Goal: Task Accomplishment & Management: Use online tool/utility

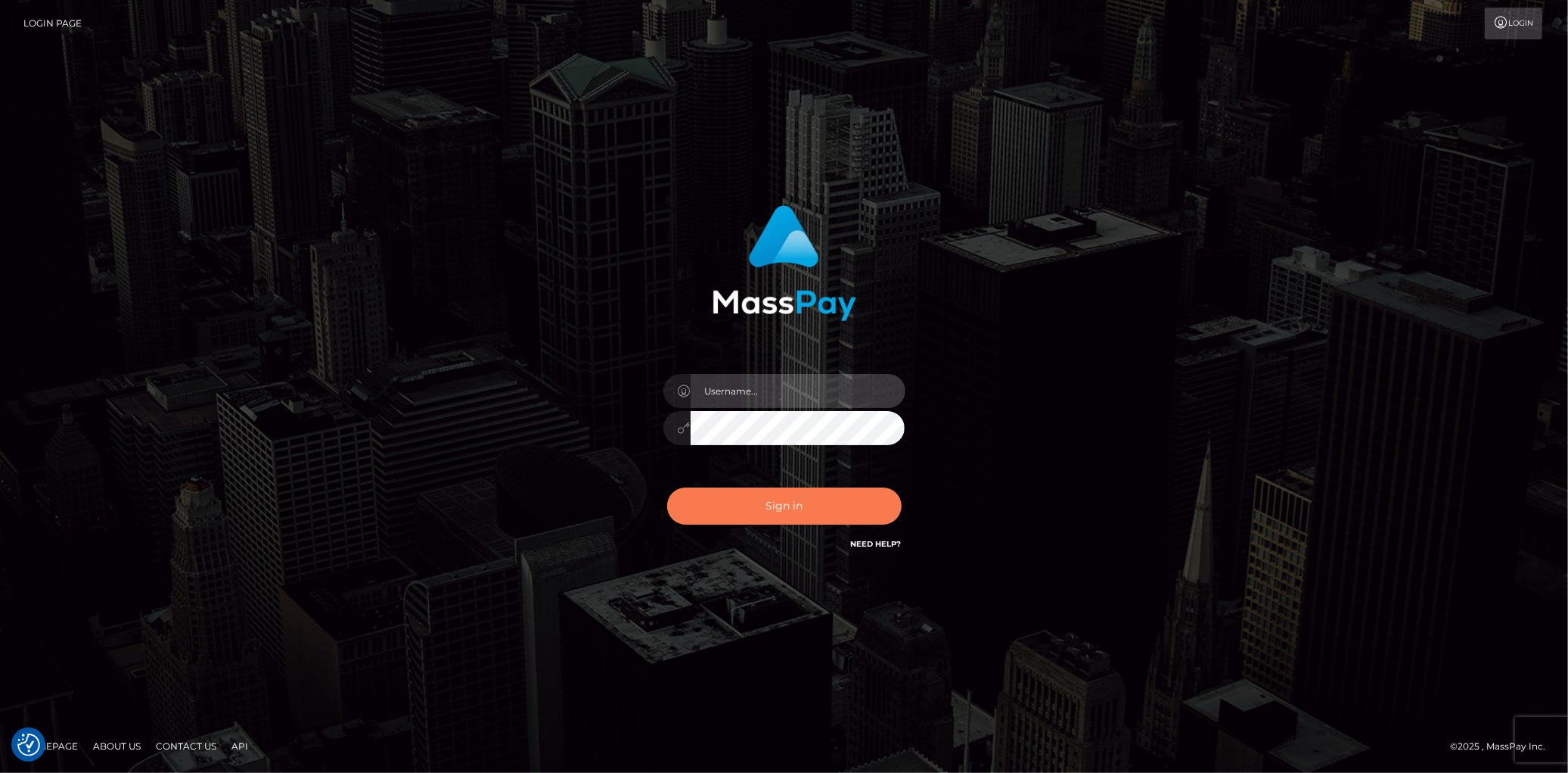
type input "Eduard Gavrilescu"
click at [759, 500] on button "Sign in" at bounding box center [785, 505] width 235 height 37
type input "Eduard Gavrilescu"
click at [736, 493] on button "Sign in" at bounding box center [785, 505] width 235 height 37
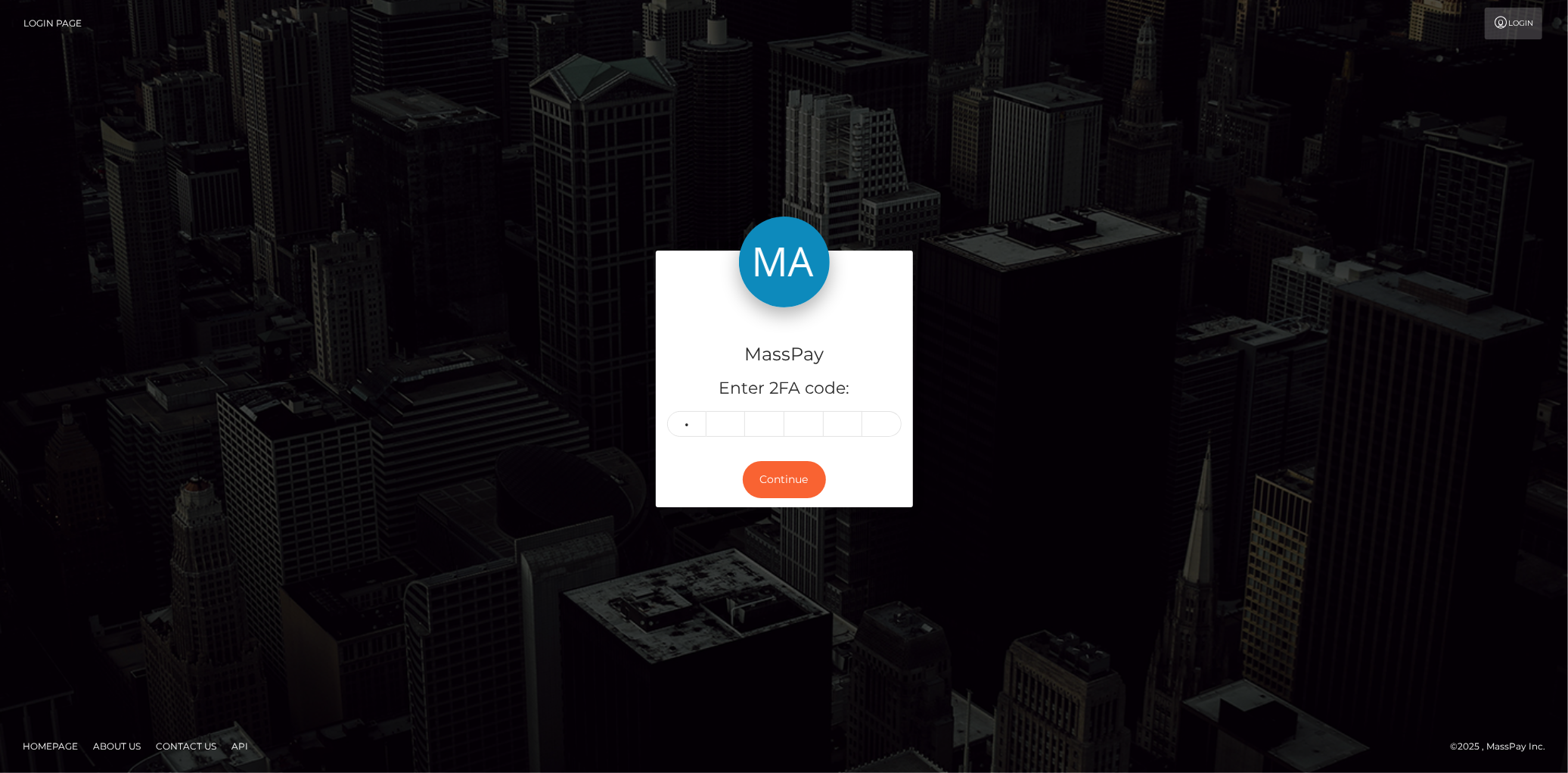
type input "5"
type input "7"
type input "1"
type input "5"
type input "8"
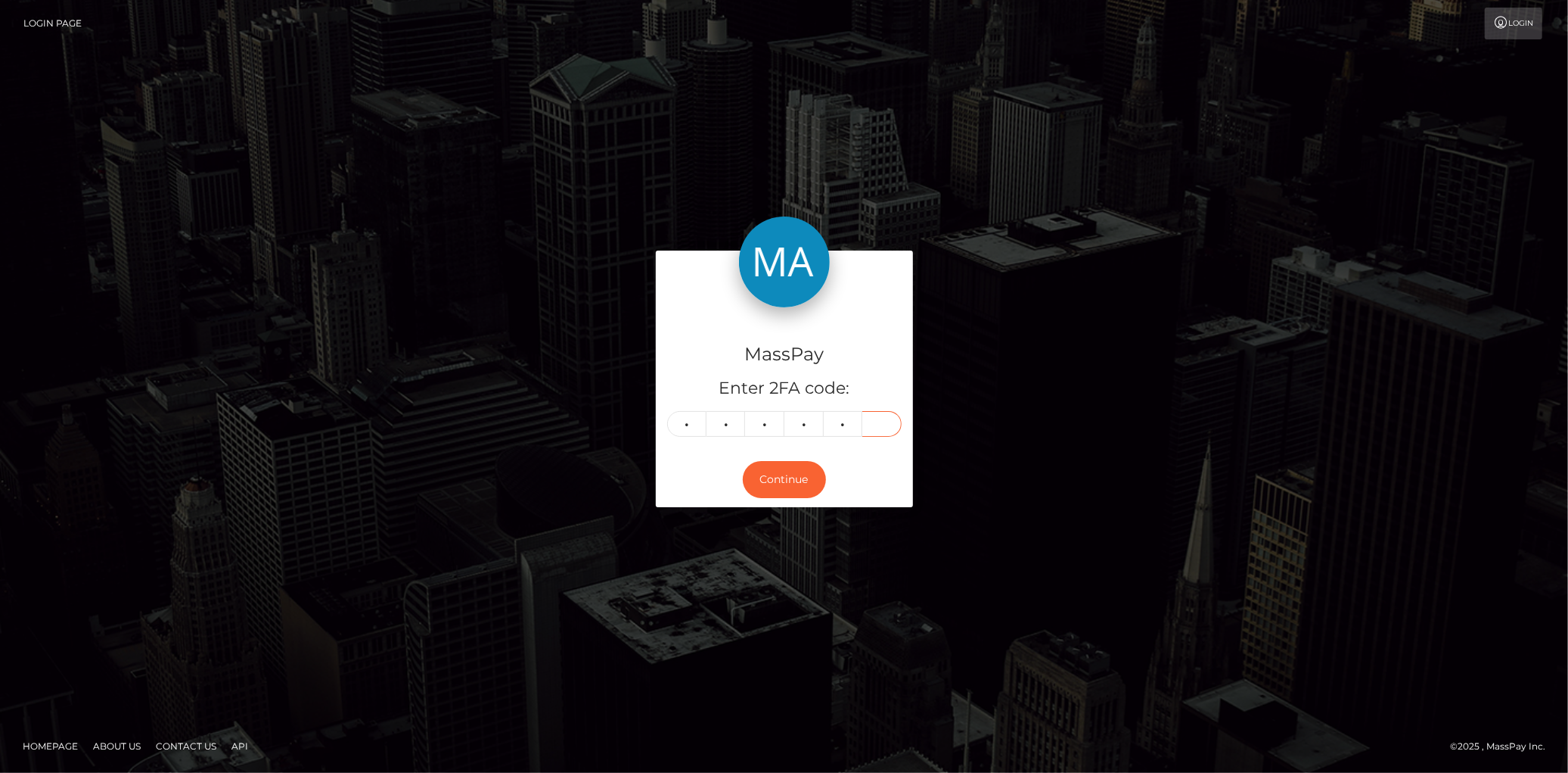
type input "0"
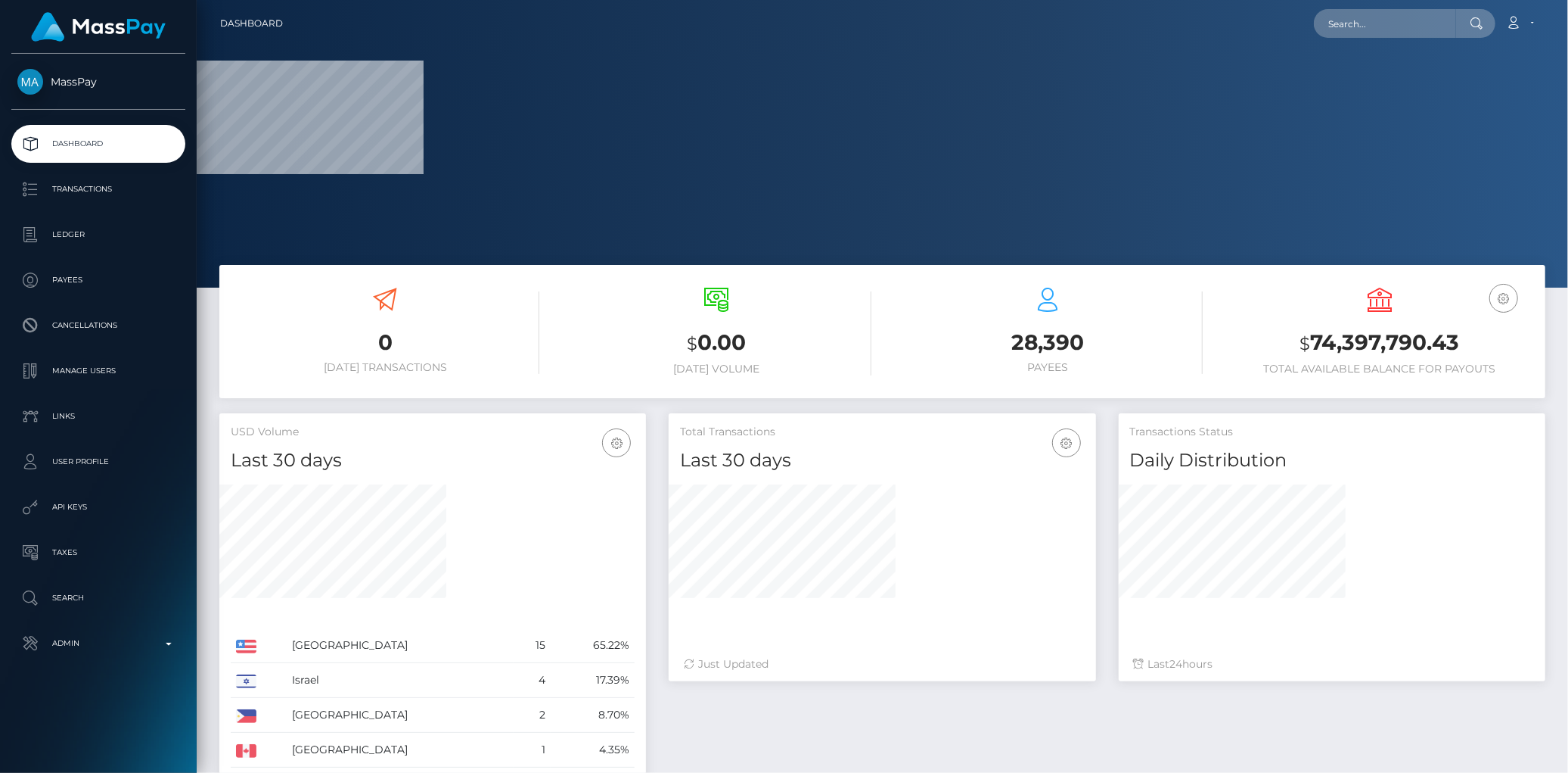
scroll to position [268, 427]
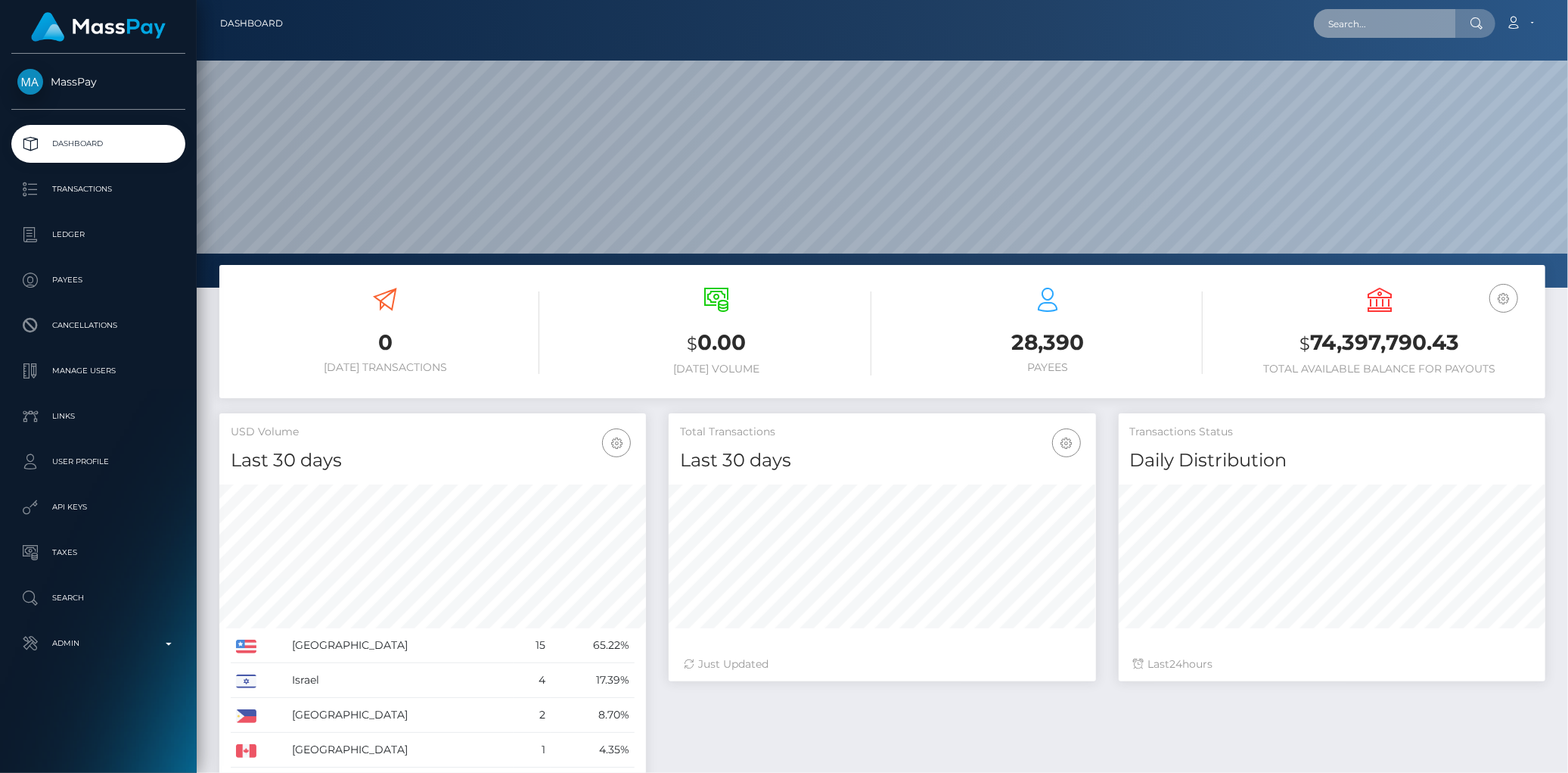
click at [1410, 25] on input "text" at bounding box center [1384, 23] width 142 height 29
paste input "MSP2d026bb193dc7f7"
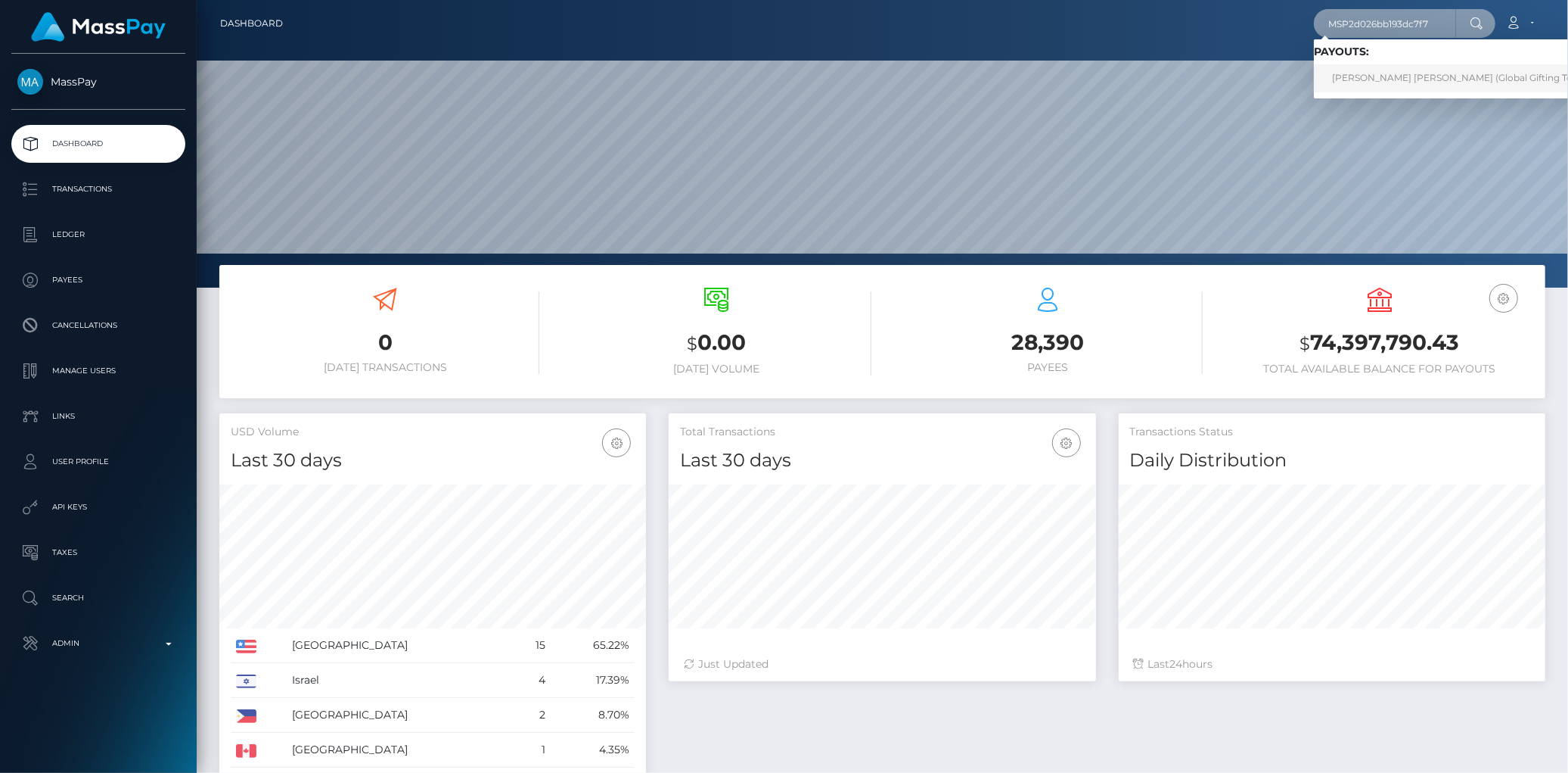
type input "MSP2d026bb193dc7f7"
click at [1378, 77] on link "PAOLA ANDREA DELGADO ARGUELLO (Global Gifting Technologies Inc - Throne)" at bounding box center [1506, 78] width 387 height 28
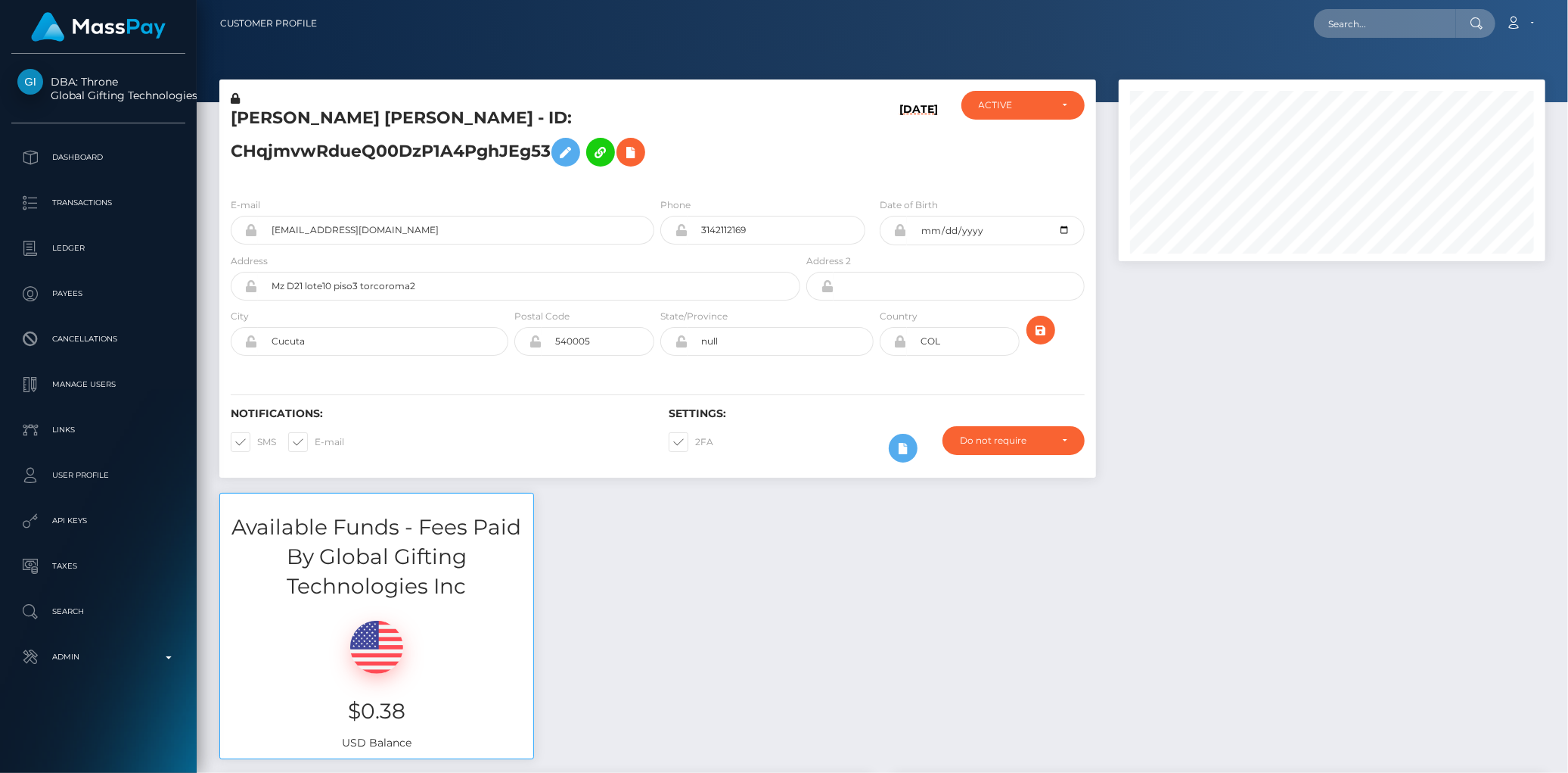
scroll to position [182, 427]
click at [478, 118] on h5 "PAOLA ANDREA DELGADO ARGUELLO - ID: CHqjmvwRdueQ00DzP1A4PghJEg53" at bounding box center [511, 140] width 562 height 67
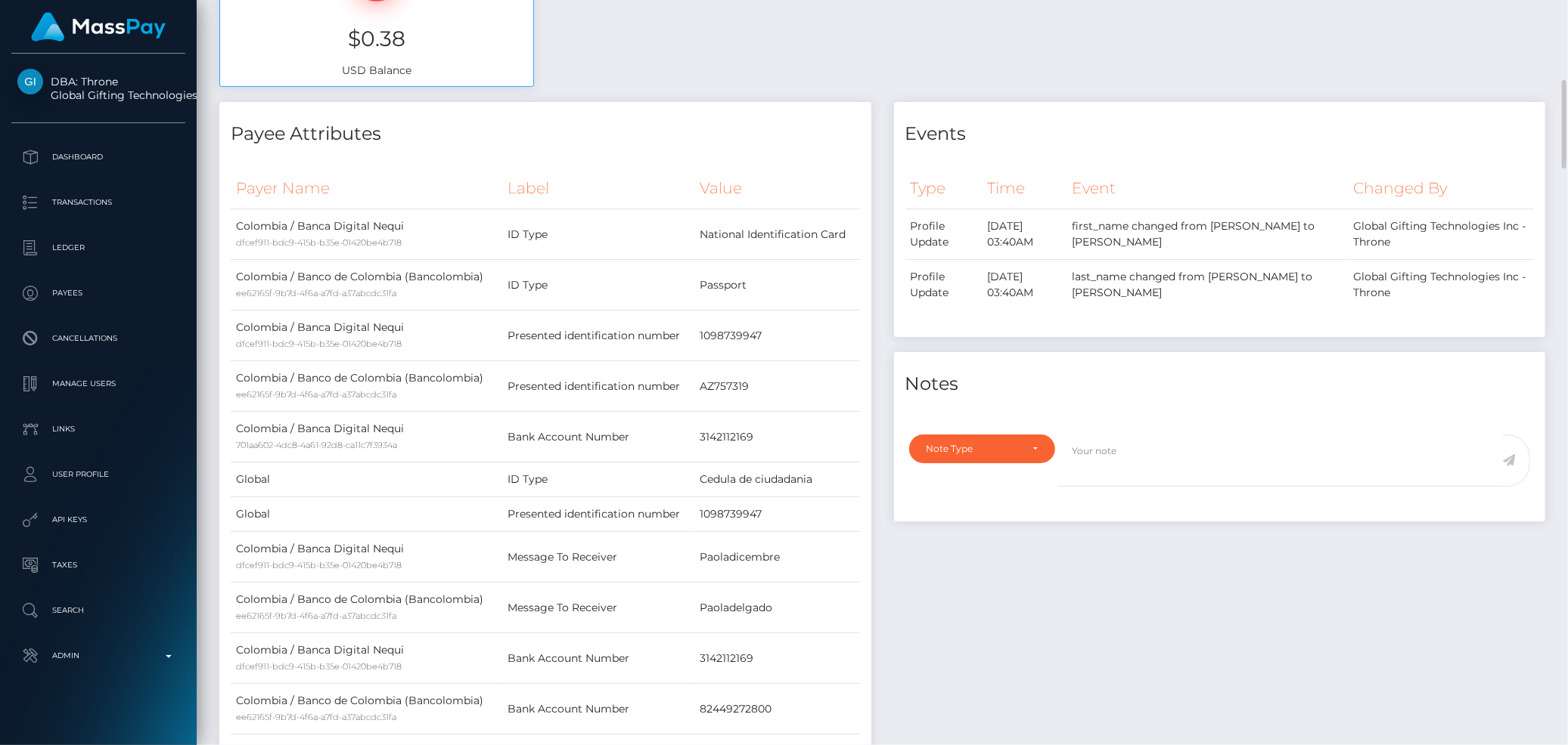
scroll to position [0, 0]
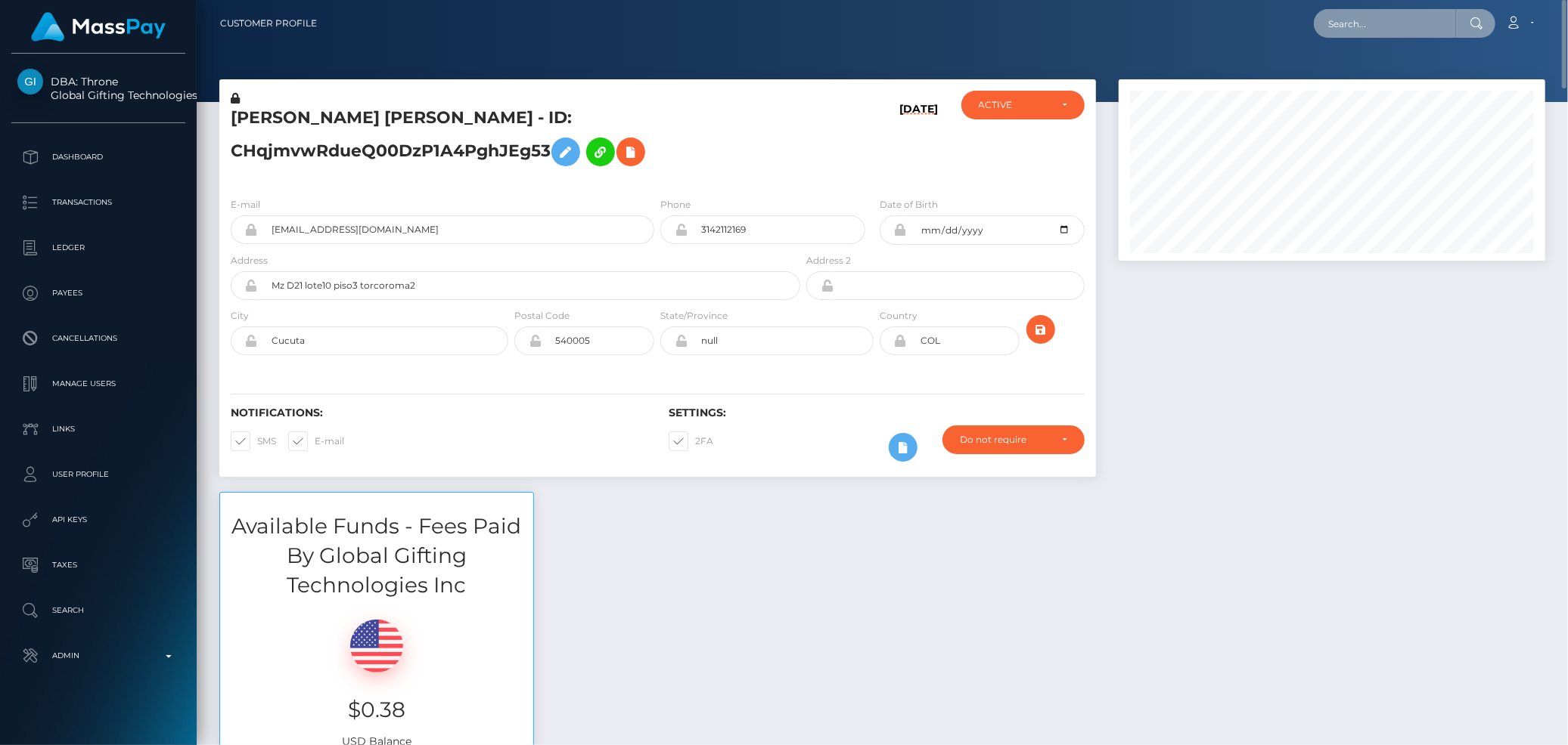
click at [1375, 35] on input "text" at bounding box center [1384, 23] width 142 height 29
paste input "foxylady2019x@yahoo.com"
type input "foxylady2019x@yahoo.com"
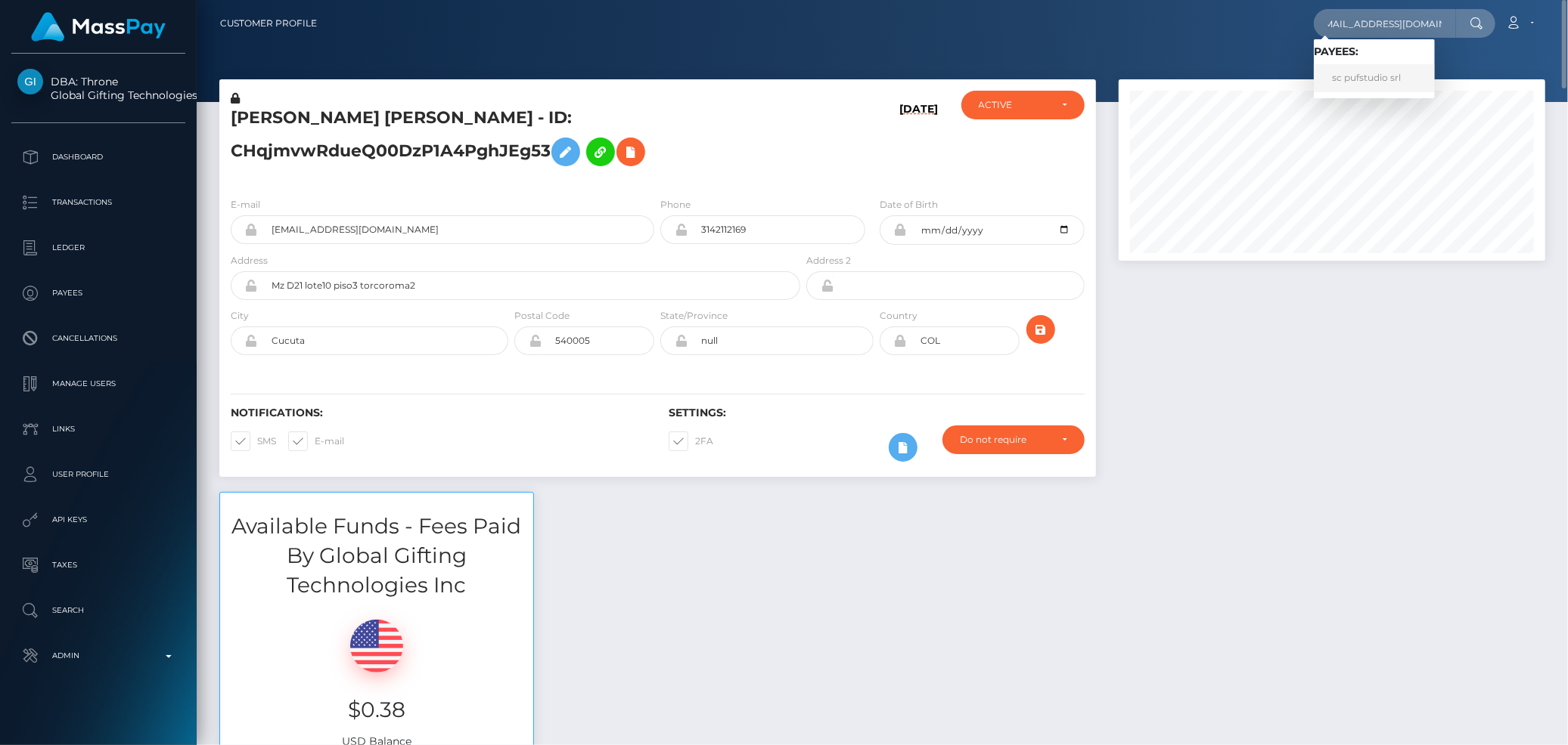
click at [1359, 66] on link "sc pufstudio srl" at bounding box center [1373, 78] width 121 height 28
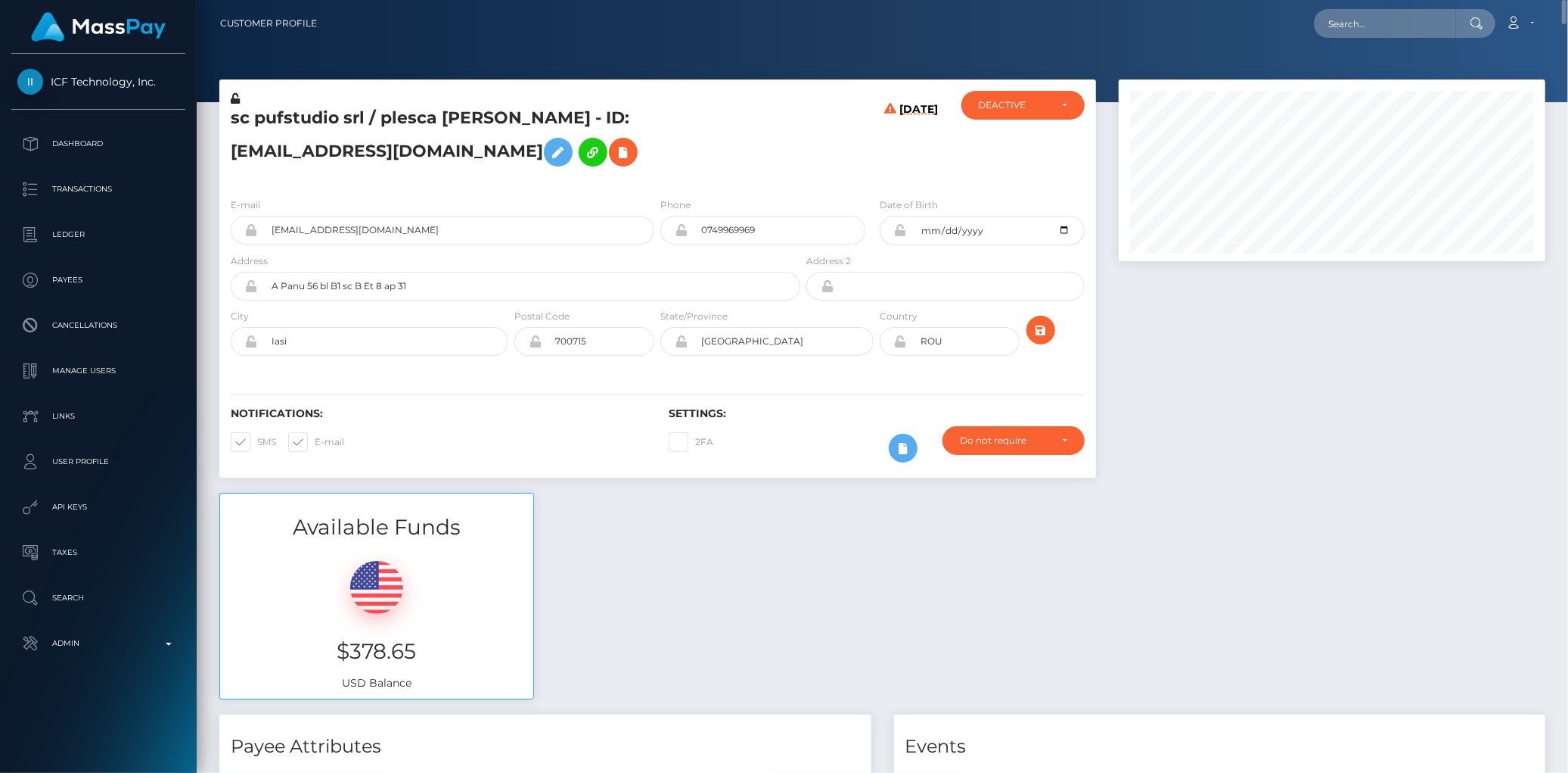
scroll to position [182, 427]
click at [338, 221] on input "foxylady2019x@yahoo.com" at bounding box center [456, 230] width 397 height 29
click at [614, 152] on icon at bounding box center [623, 152] width 18 height 19
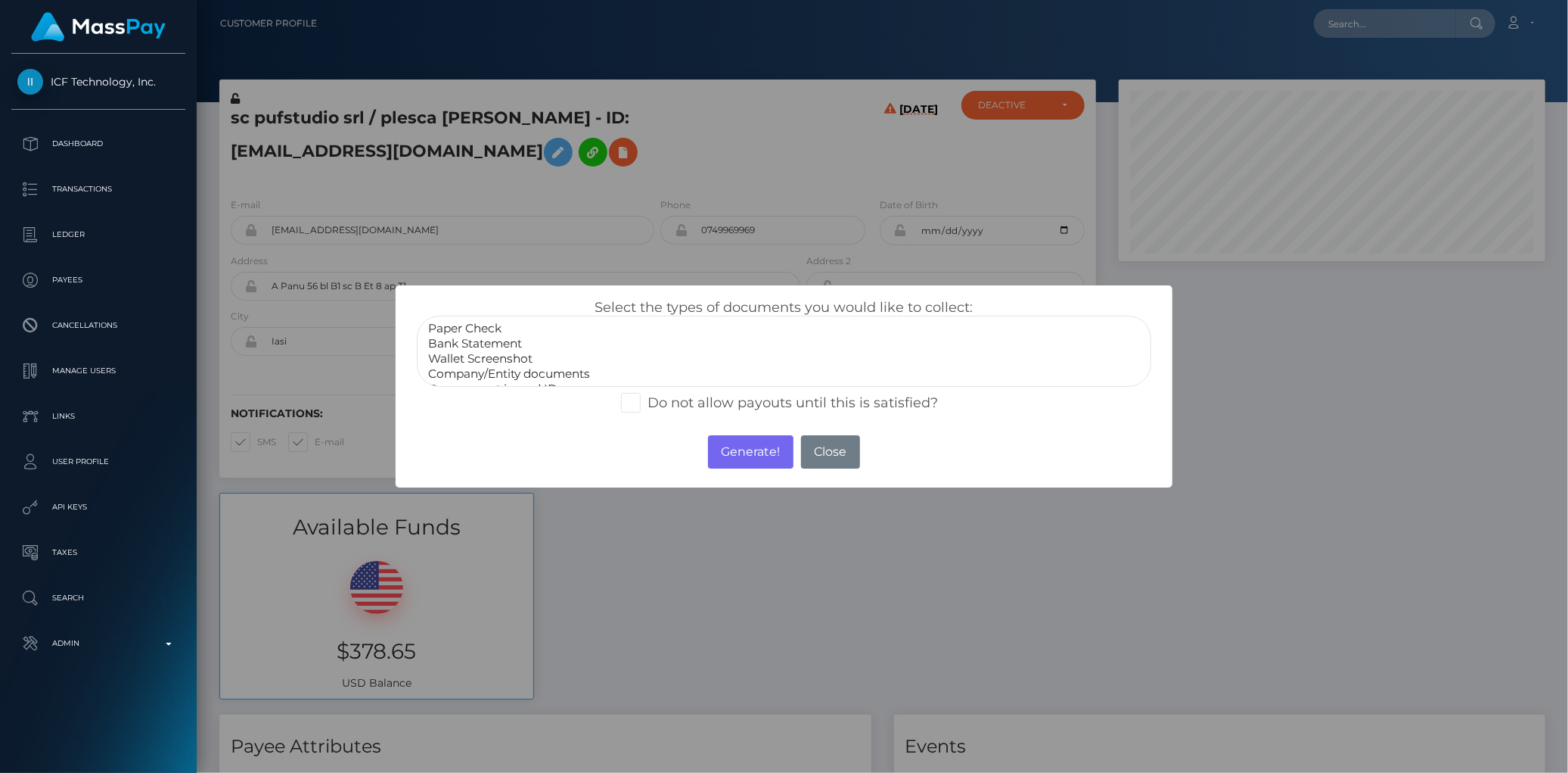
select select "Bank Statement"
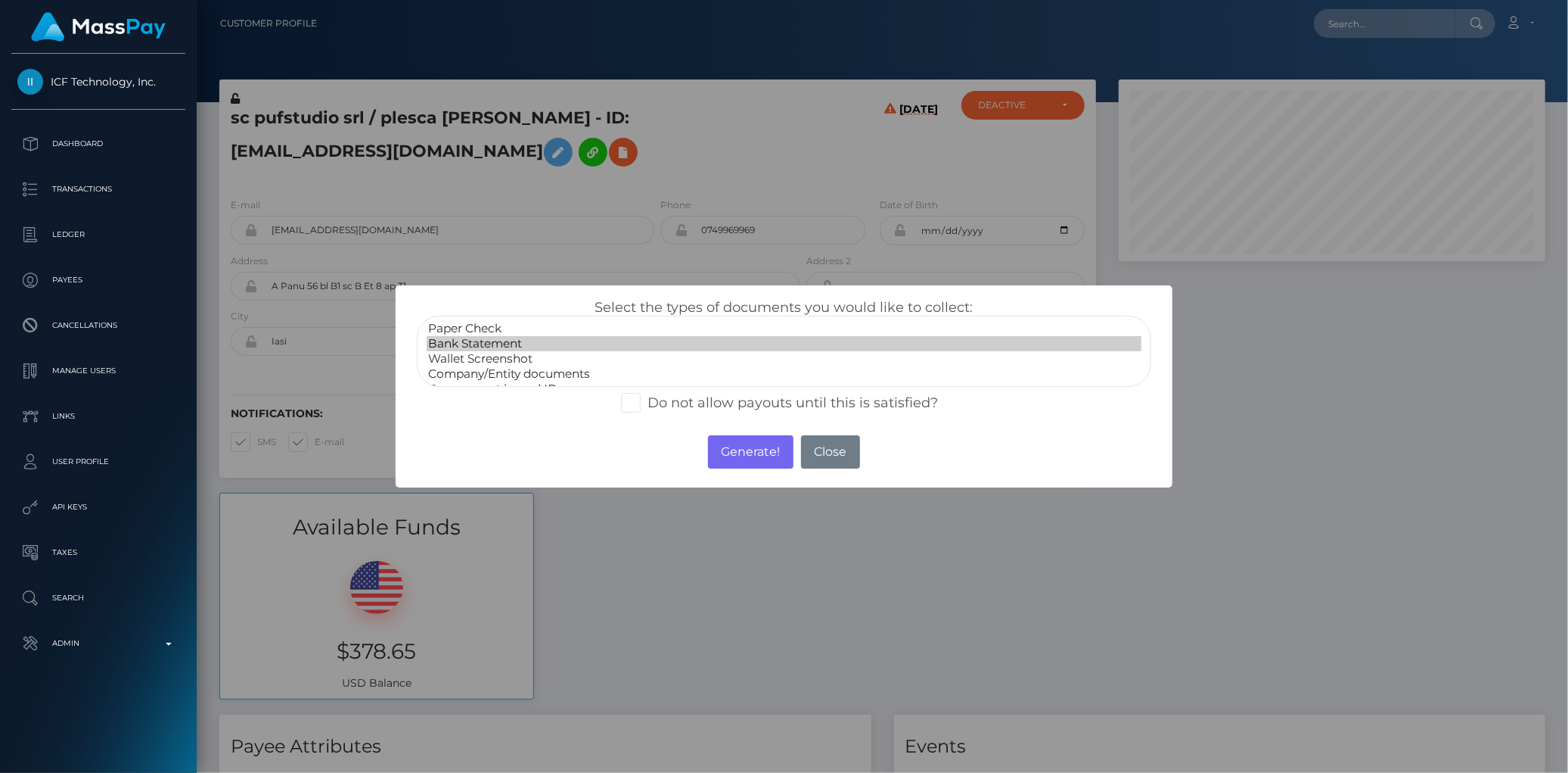
click at [562, 350] on option "Bank Statement" at bounding box center [784, 343] width 714 height 15
click at [730, 426] on div "× Select the types of documents you would like to collect: Paper Check Bank Sta…" at bounding box center [784, 386] width 777 height 202
click at [734, 442] on button "Generate!" at bounding box center [750, 452] width 85 height 34
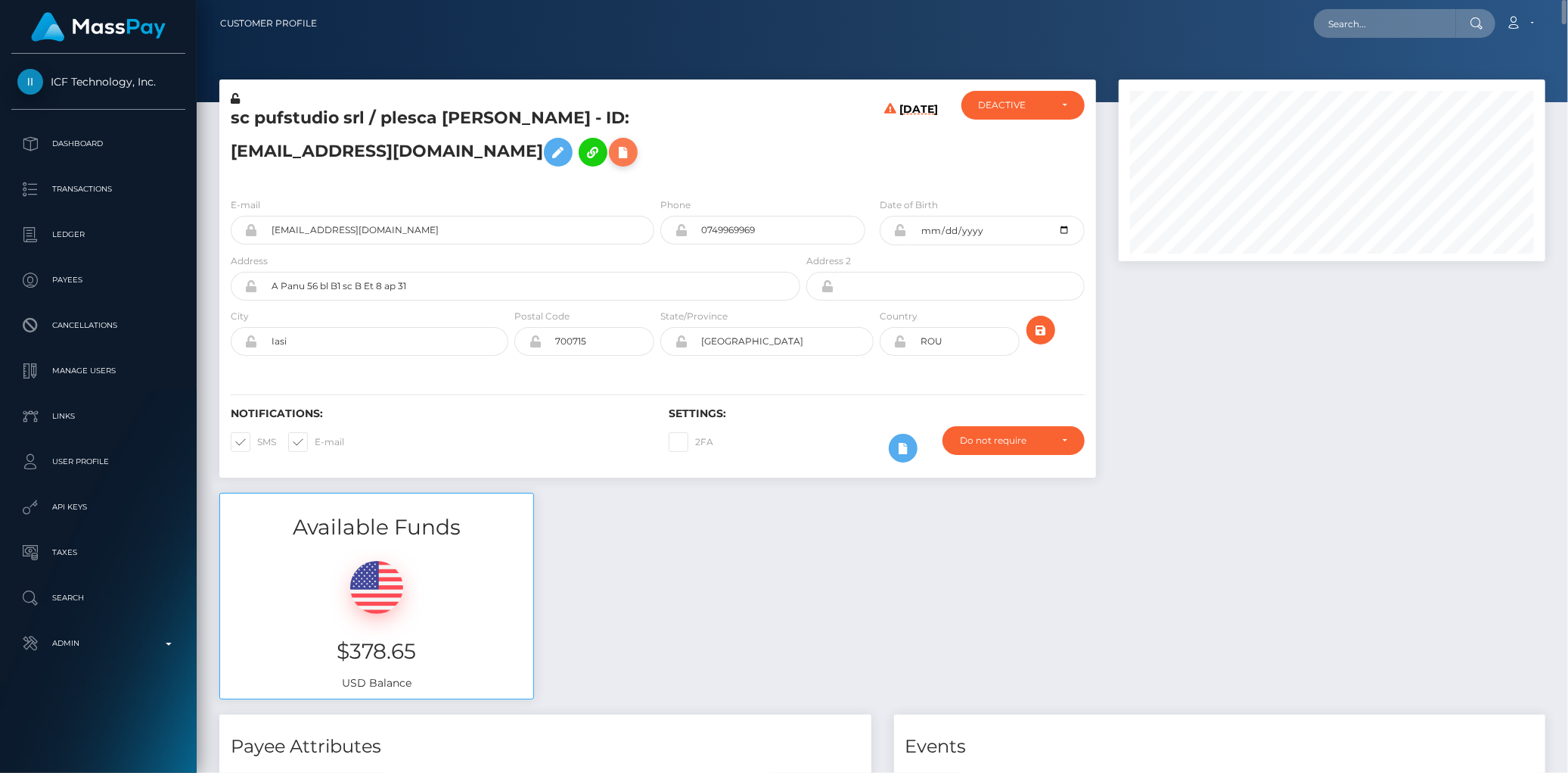
click at [614, 149] on icon at bounding box center [623, 152] width 18 height 19
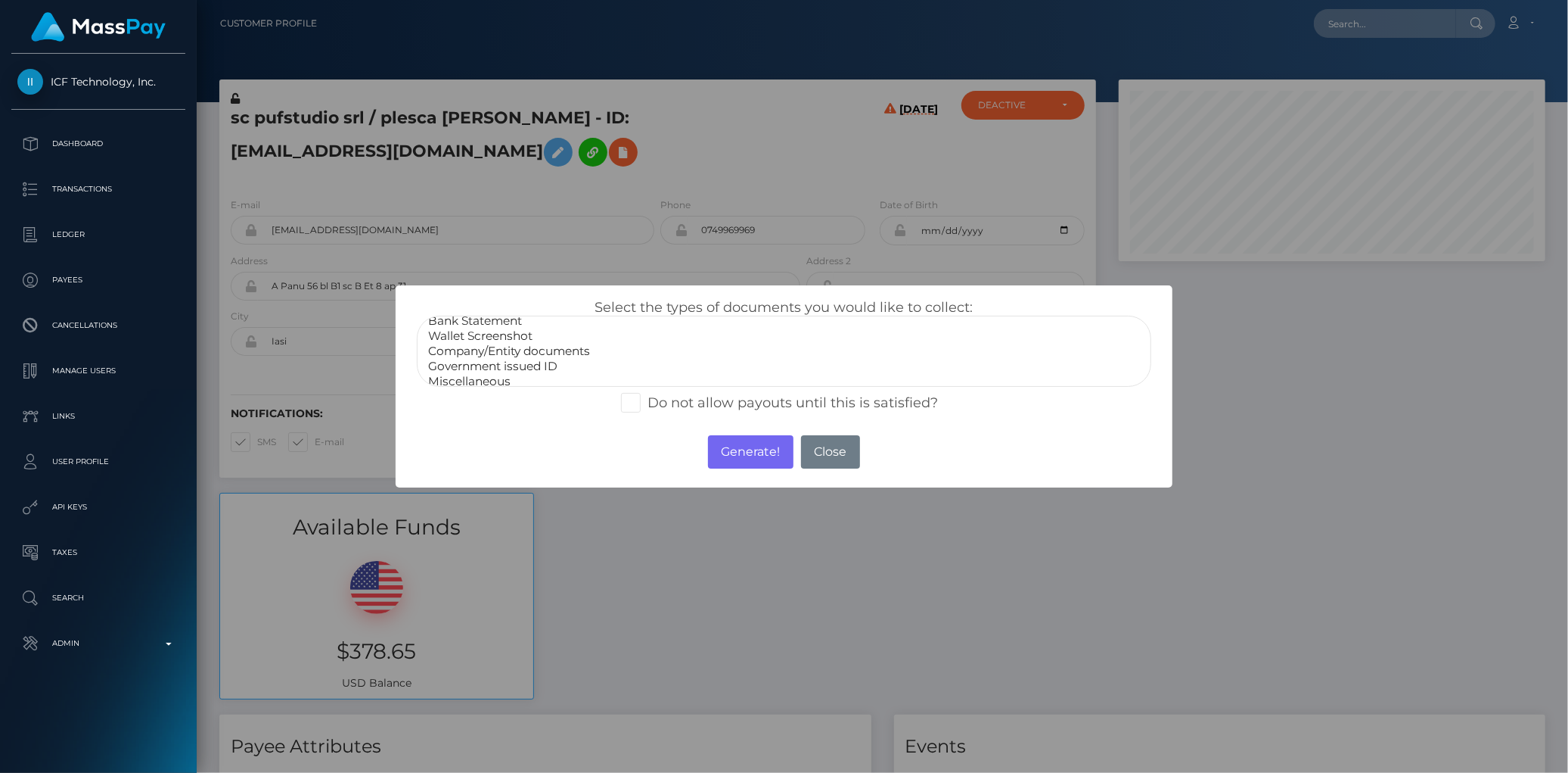
scroll to position [28, 0]
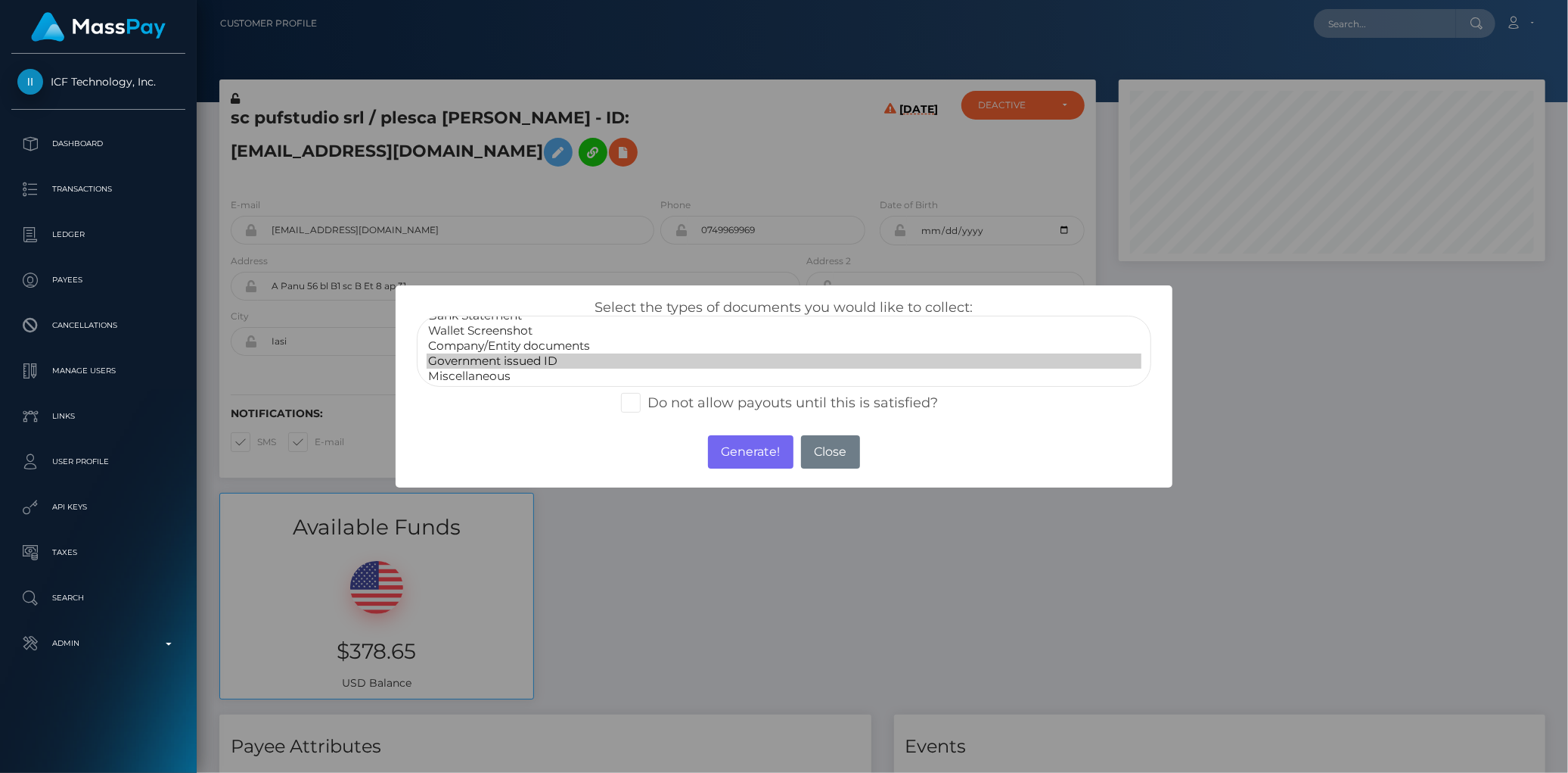
click at [528, 357] on option "Government issued ID" at bounding box center [784, 361] width 714 height 15
select select "Company/Entity documents"
click at [526, 347] on option "Company/Entity documents" at bounding box center [784, 346] width 714 height 15
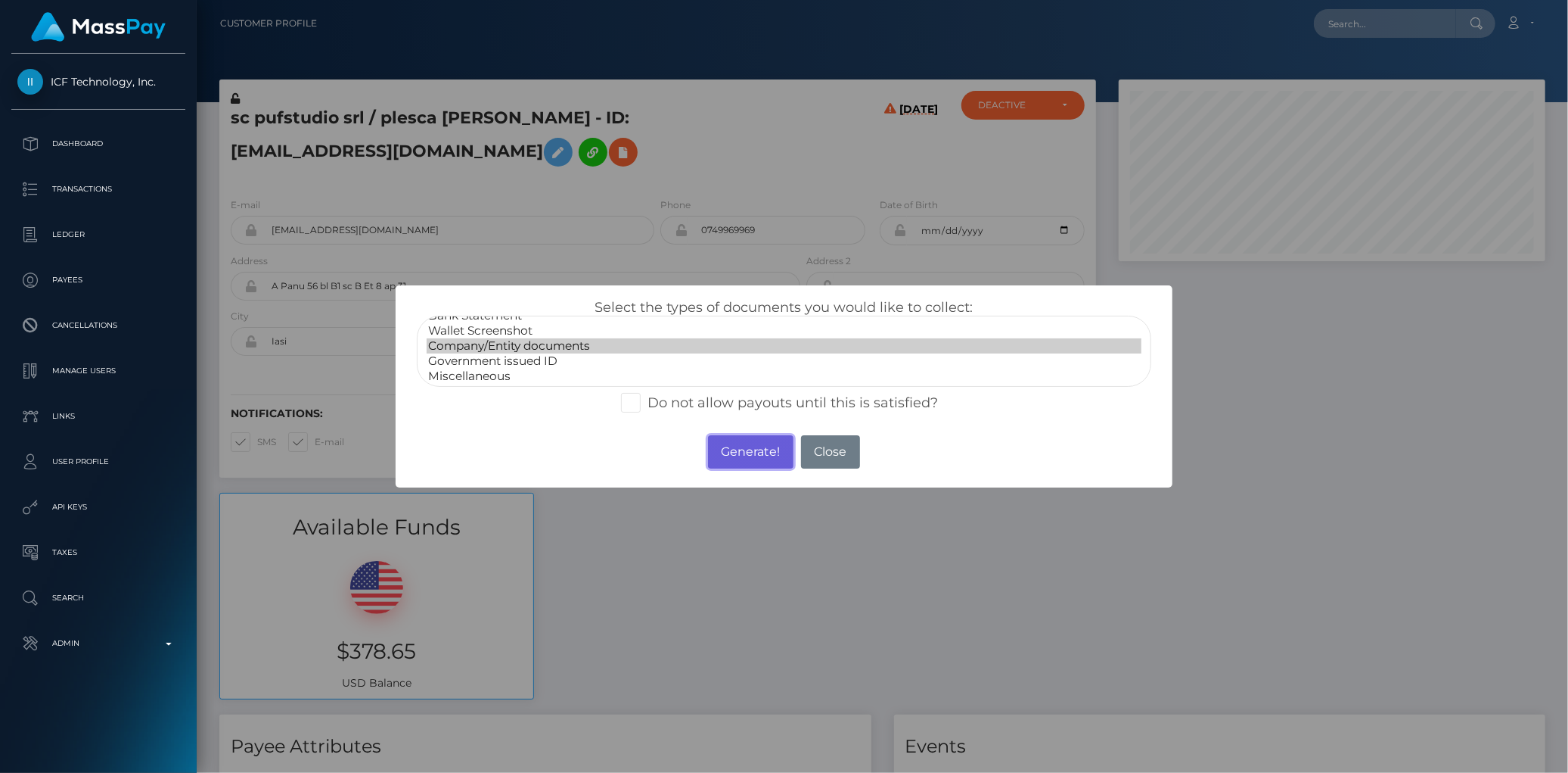
click at [728, 458] on button "Generate!" at bounding box center [750, 452] width 85 height 34
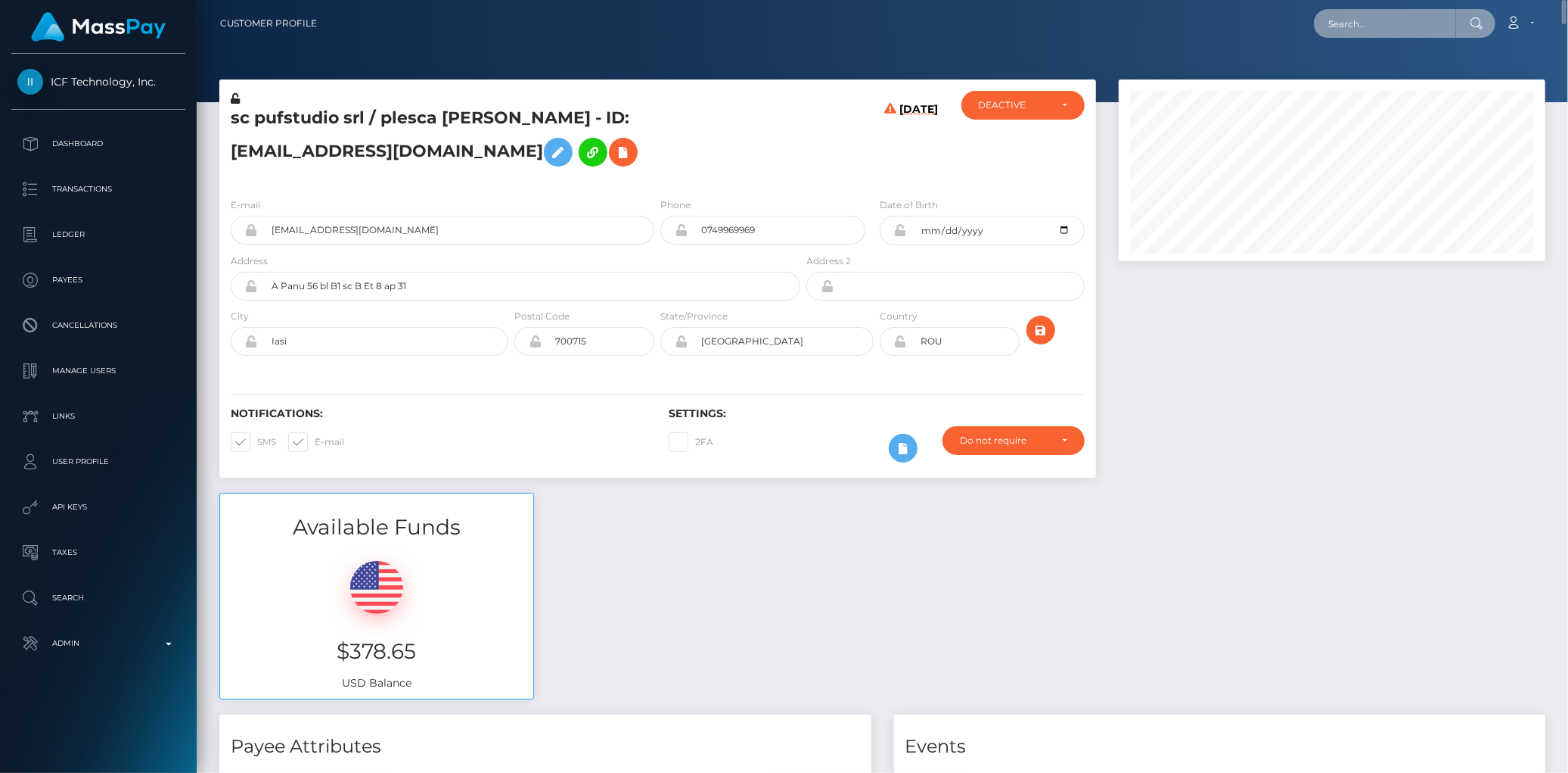
click at [1327, 12] on input "text" at bounding box center [1384, 23] width 142 height 29
paste input "[EMAIL_ADDRESS][DOMAIN_NAME]"
type input "[EMAIL_ADDRESS][DOMAIN_NAME]"
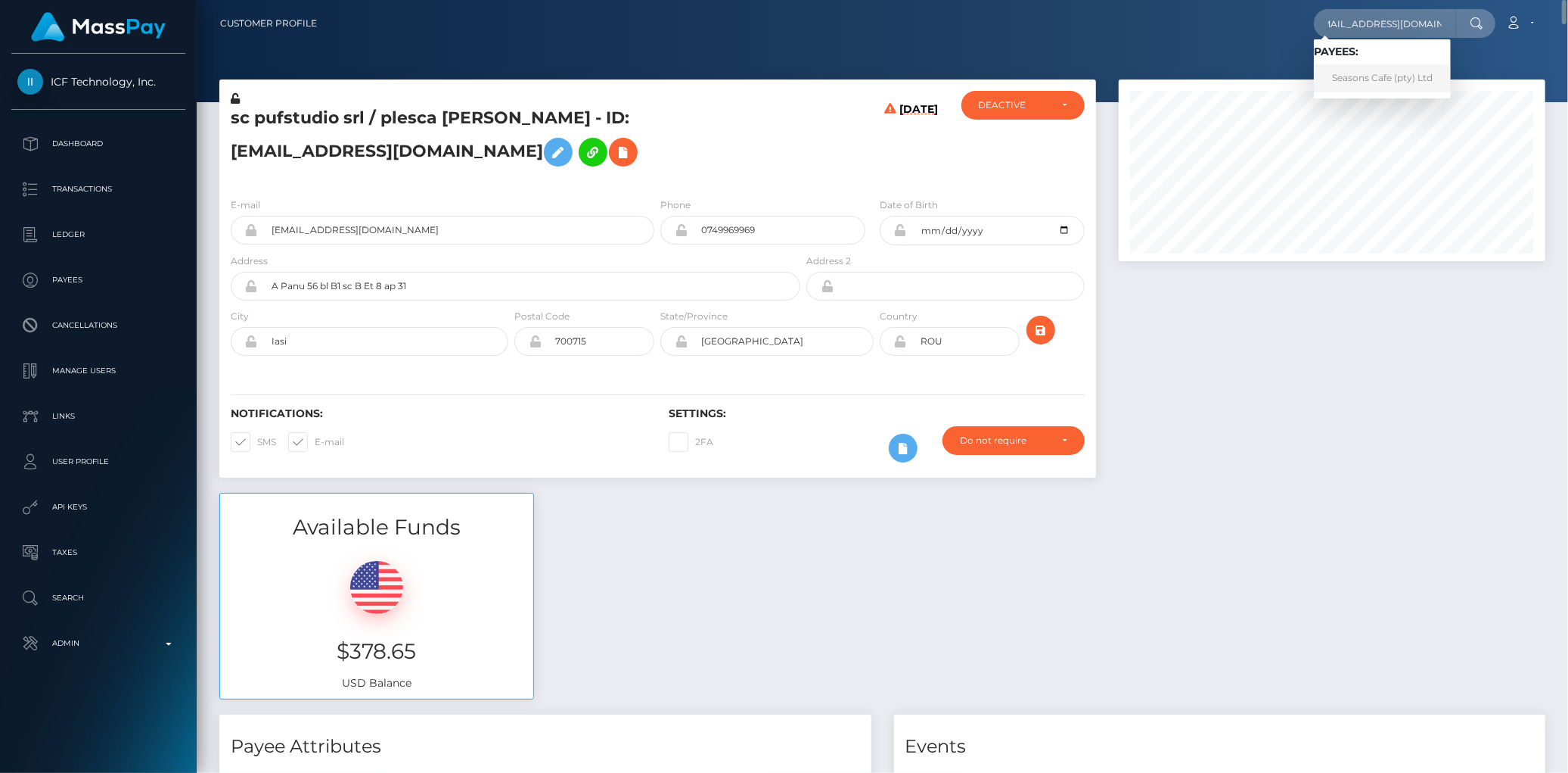
click at [1341, 72] on link "Seasons Cafe (pty) Ltd" at bounding box center [1382, 78] width 137 height 28
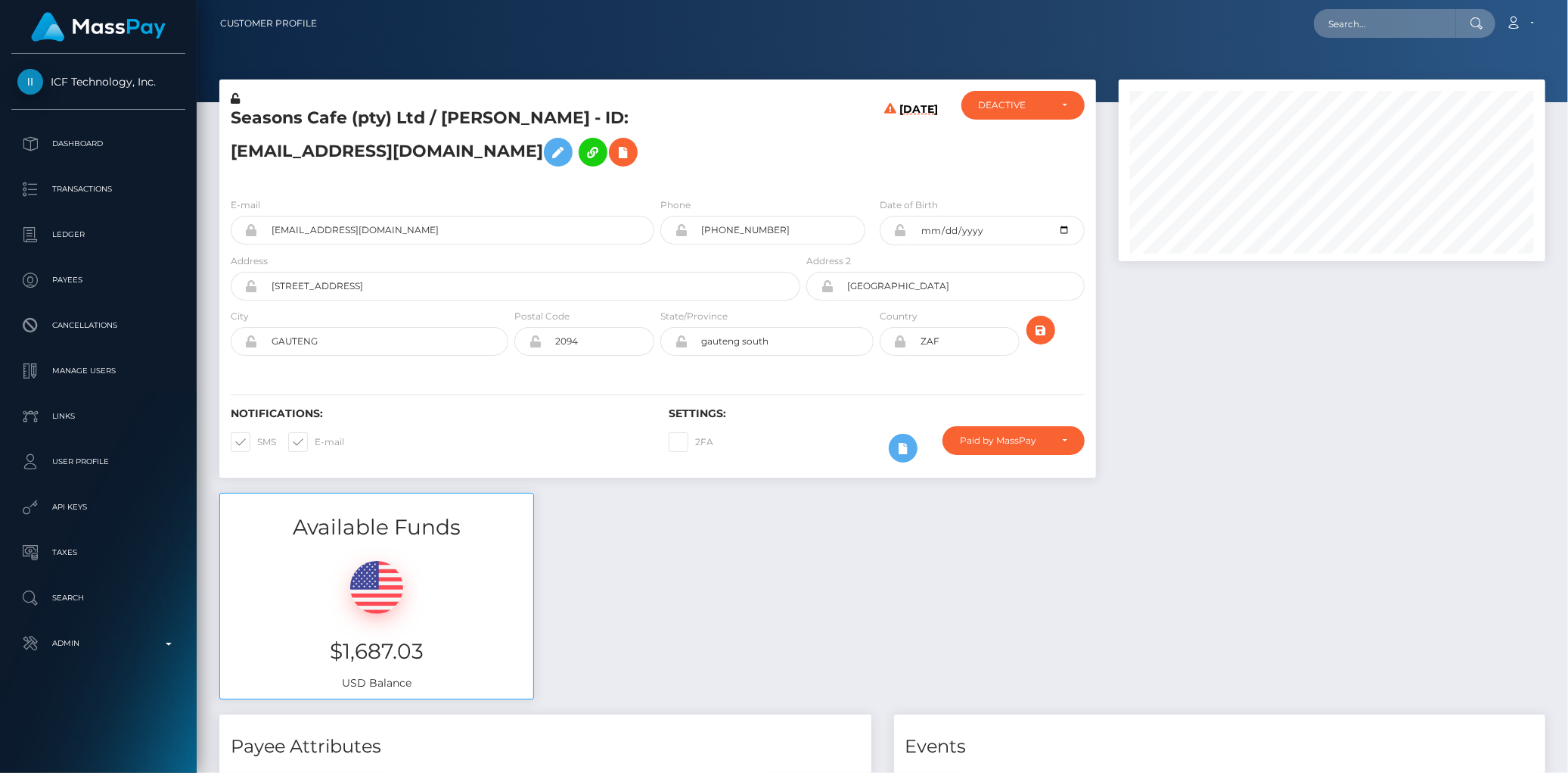
scroll to position [182, 427]
click at [414, 108] on h5 "Seasons Cafe (pty) Ltd / [PERSON_NAME] - ID: [EMAIL_ADDRESS][DOMAIN_NAME]" at bounding box center [511, 140] width 562 height 67
click at [337, 213] on div "E-mail [EMAIL_ADDRESS][DOMAIN_NAME]" at bounding box center [442, 221] width 424 height 48
click at [337, 228] on input "[EMAIL_ADDRESS][DOMAIN_NAME]" at bounding box center [456, 230] width 397 height 29
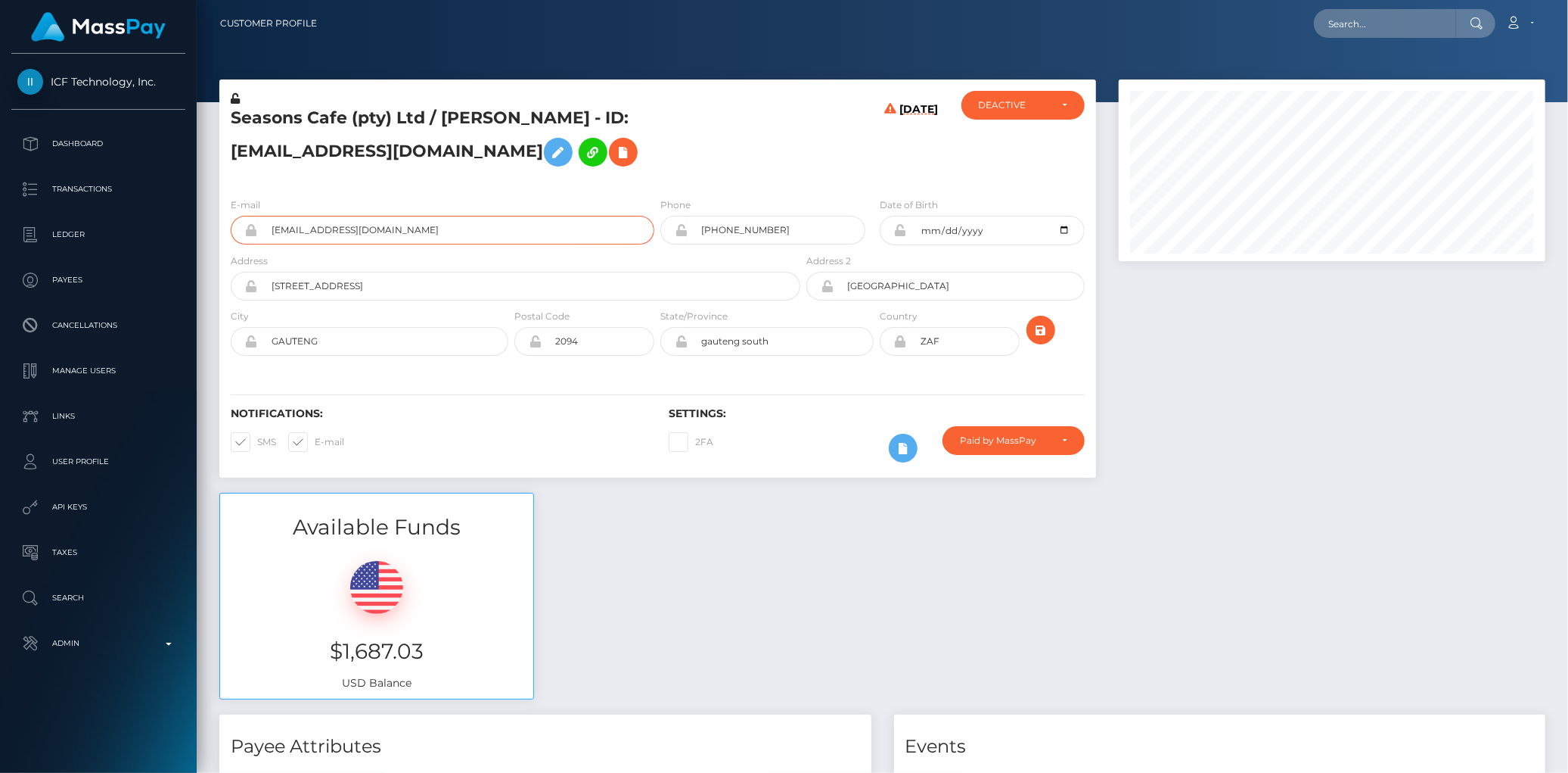
click at [337, 228] on input "[EMAIL_ADDRESS][DOMAIN_NAME]" at bounding box center [456, 230] width 397 height 29
click at [614, 148] on icon at bounding box center [623, 152] width 18 height 19
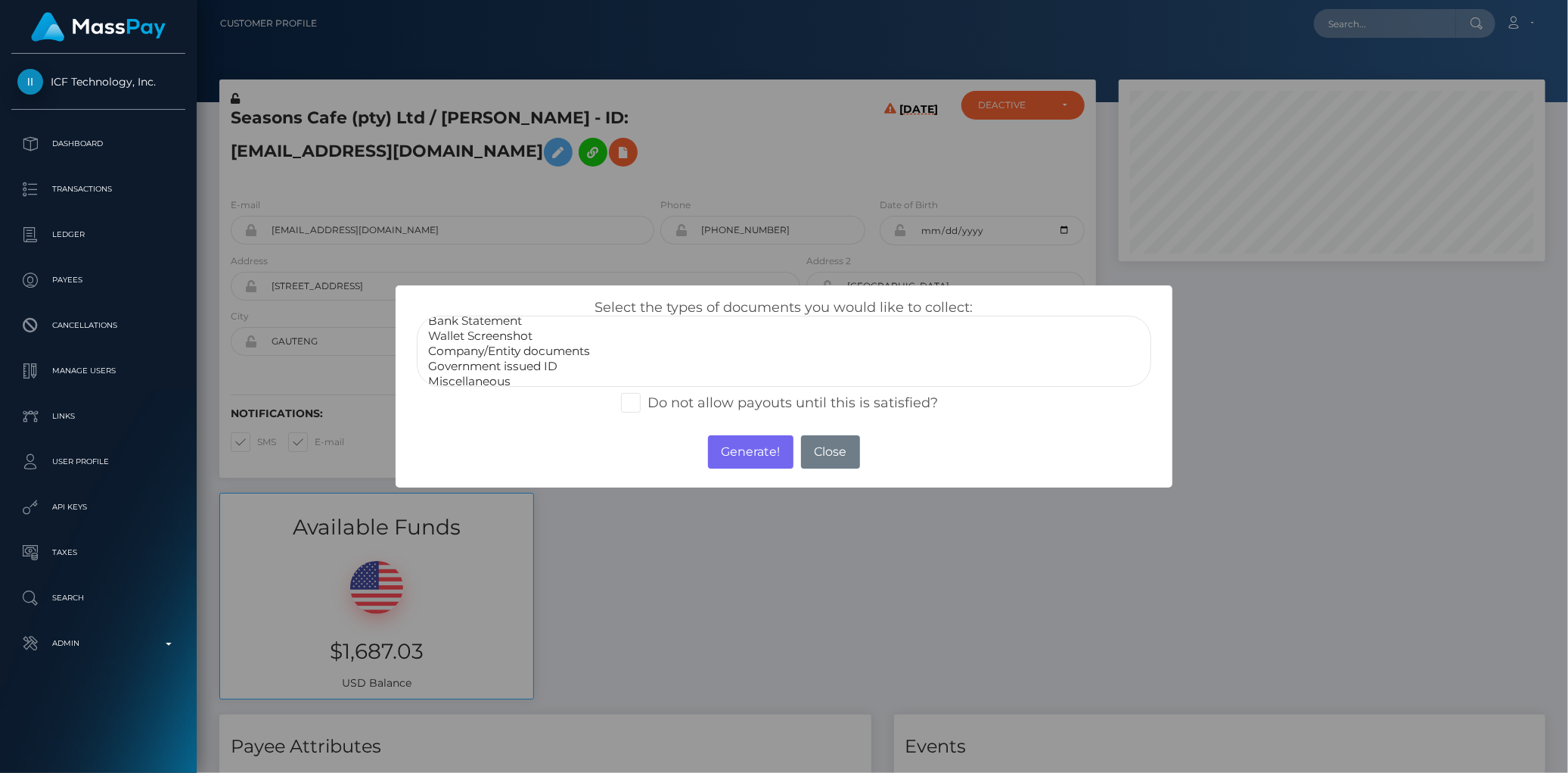
scroll to position [28, 0]
select select "Government issued ID"
click at [525, 354] on option "Government issued ID" at bounding box center [784, 361] width 714 height 15
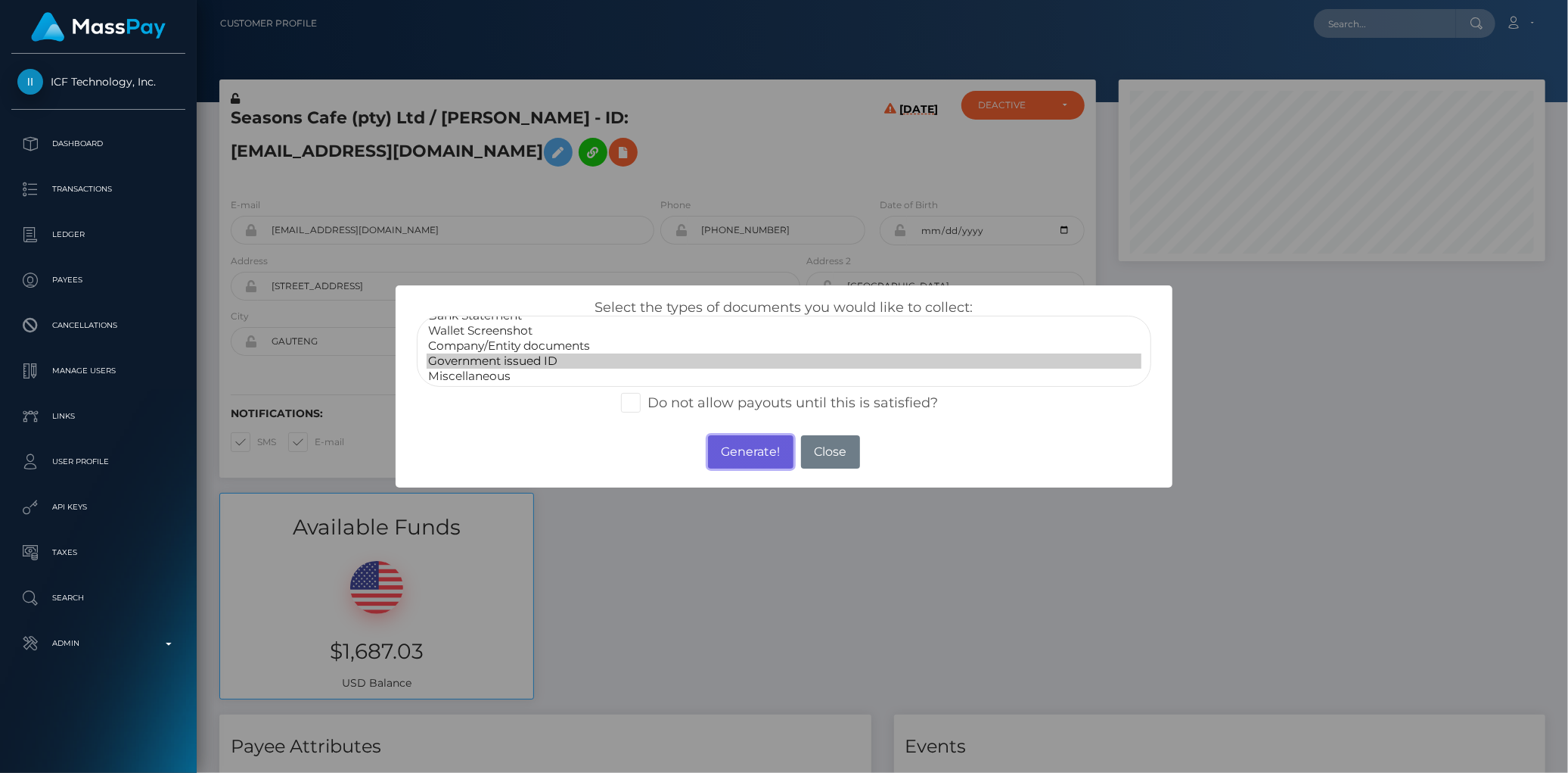
click at [747, 457] on button "Generate!" at bounding box center [750, 452] width 85 height 34
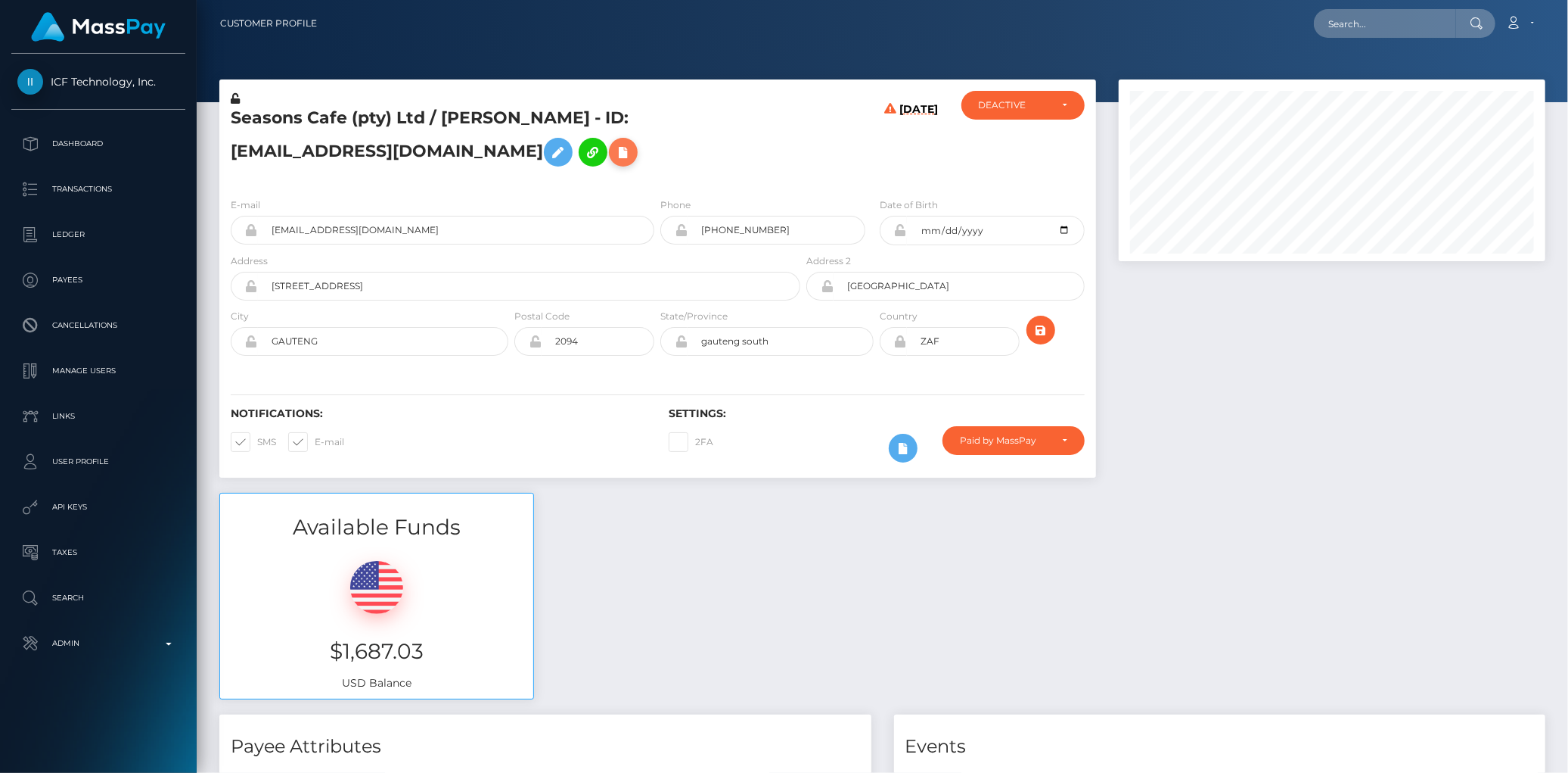
click at [614, 153] on icon at bounding box center [623, 152] width 18 height 19
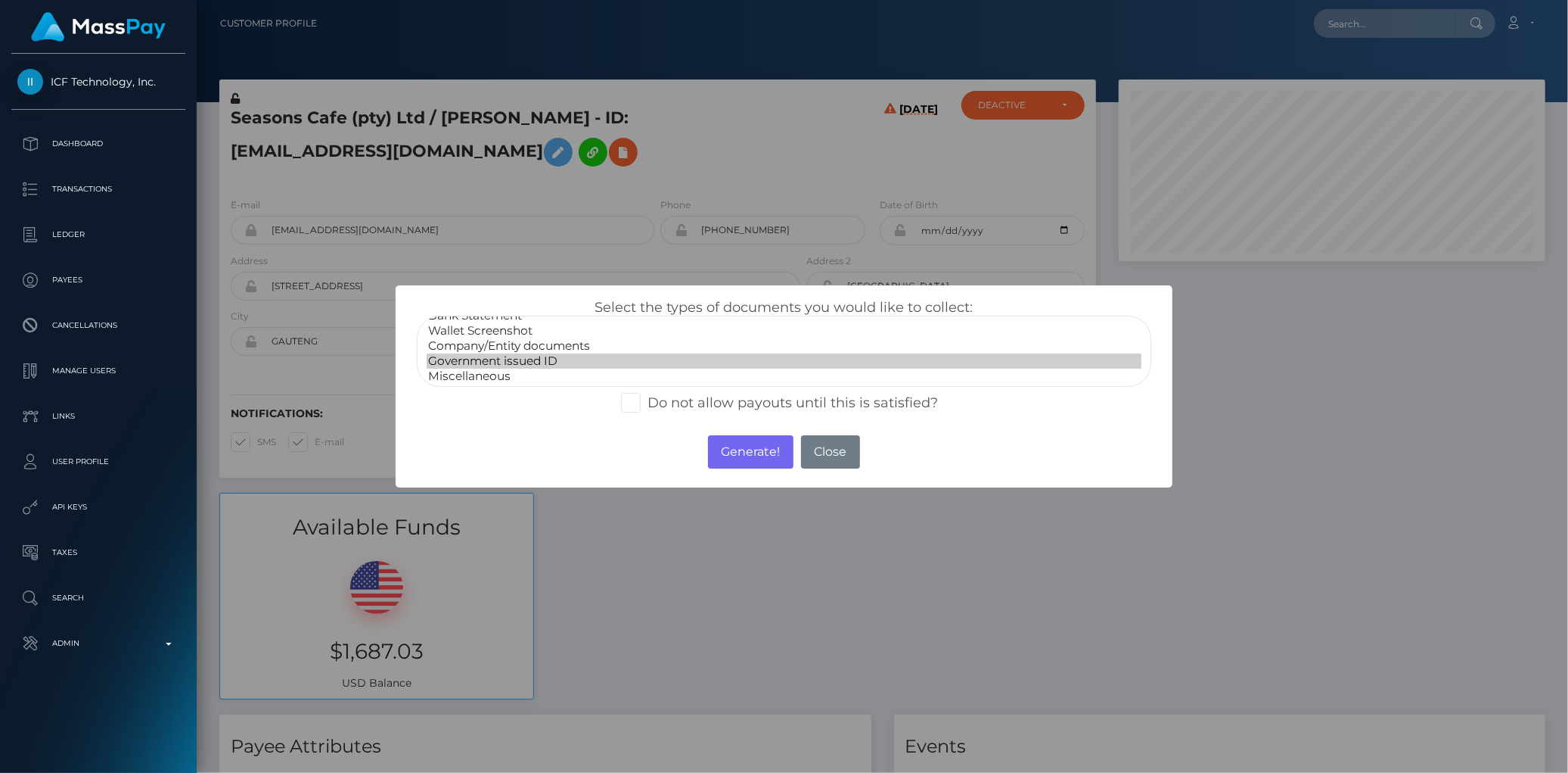
click at [571, 356] on option "Government issued ID" at bounding box center [784, 361] width 714 height 15
select select "Company/Entity documents"
click at [639, 343] on option "Company/Entity documents" at bounding box center [784, 346] width 714 height 15
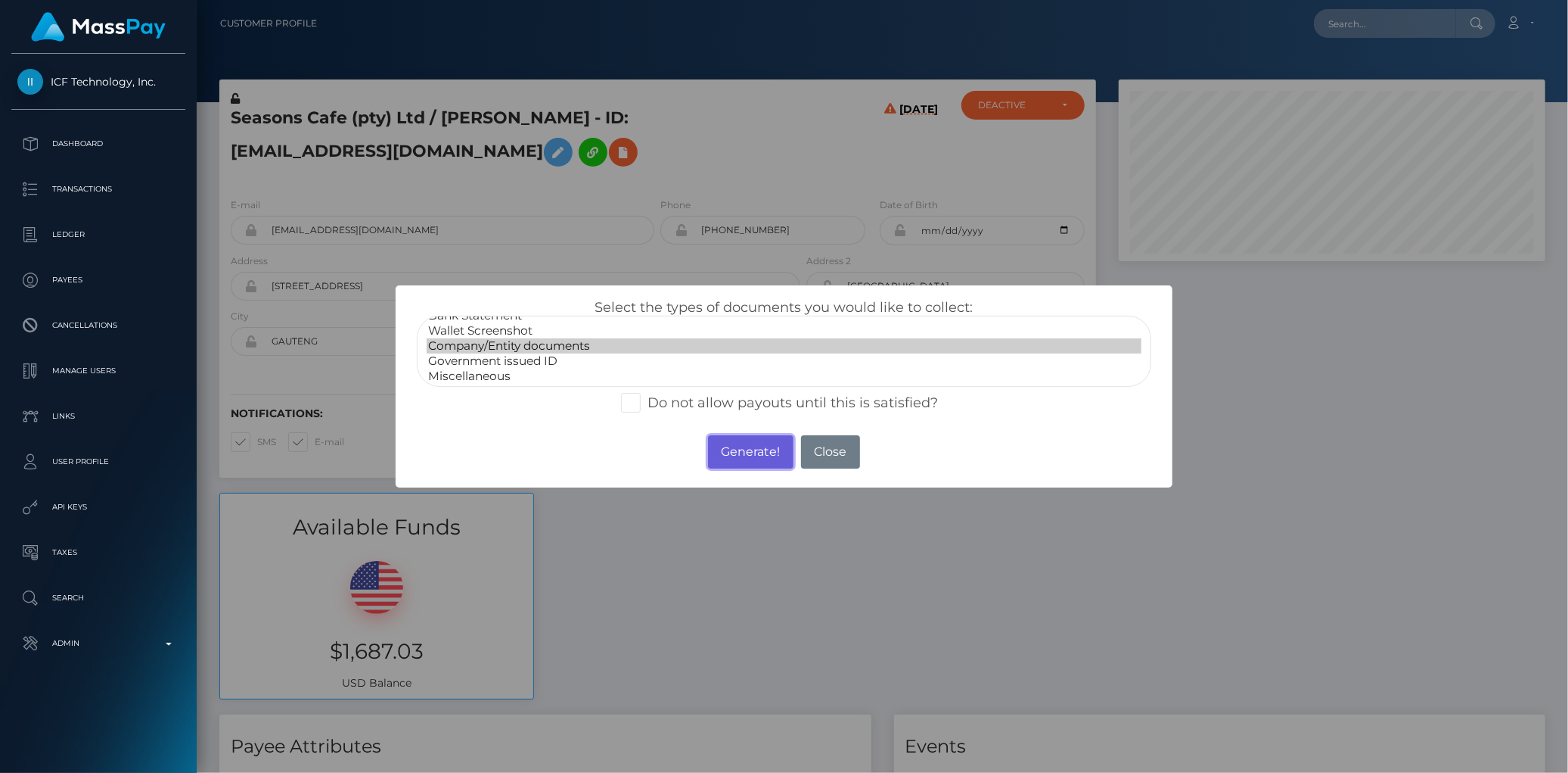
click at [742, 458] on button "Generate!" at bounding box center [750, 452] width 85 height 34
